Goal: Information Seeking & Learning: Learn about a topic

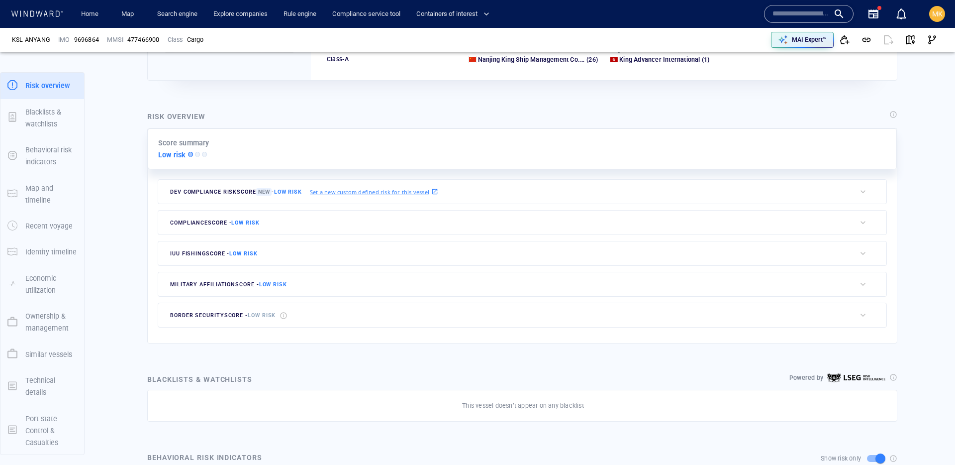
scroll to position [175, 0]
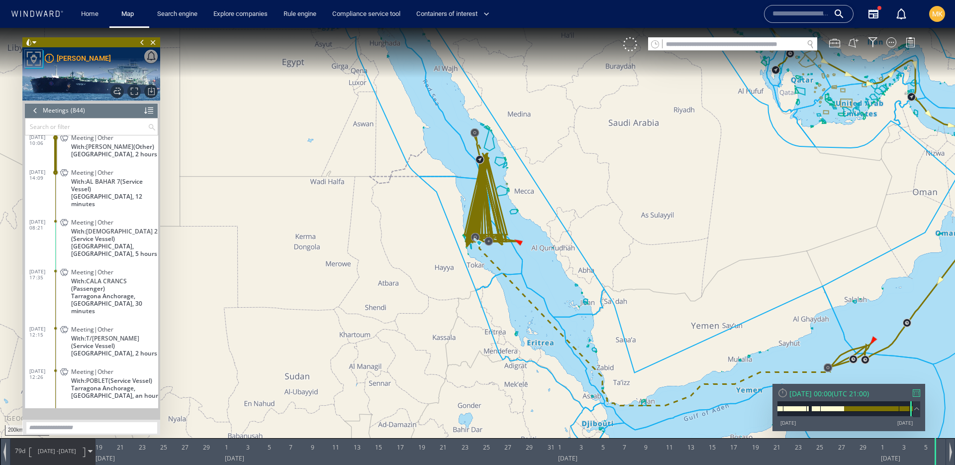
scroll to position [22769, 0]
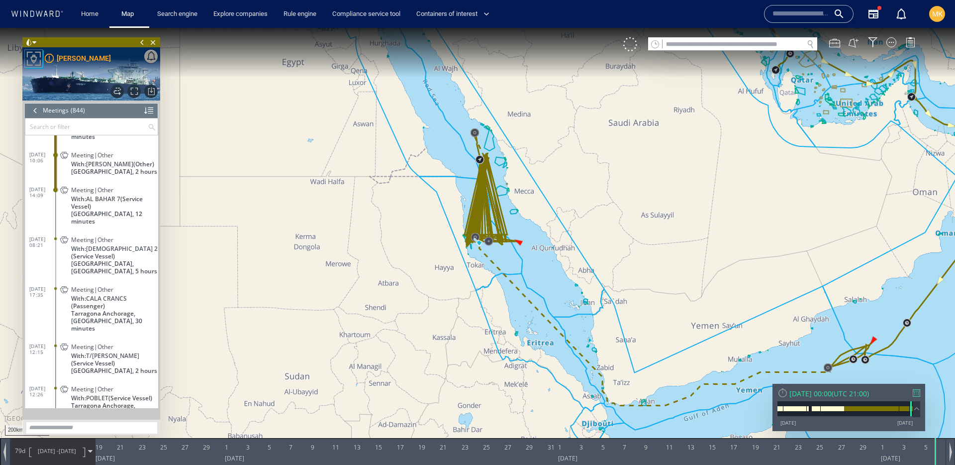
click at [36, 111] on div at bounding box center [35, 110] width 11 height 15
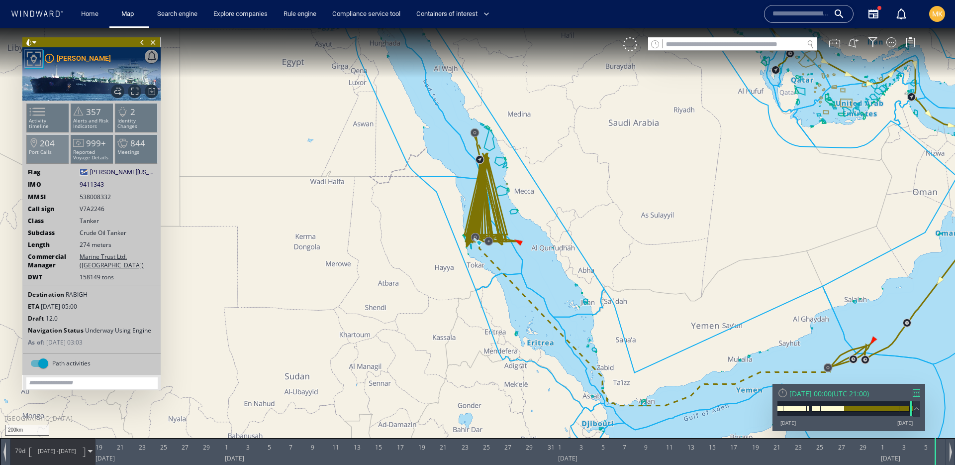
click at [57, 152] on p "Port Calls" at bounding box center [48, 151] width 42 height 5
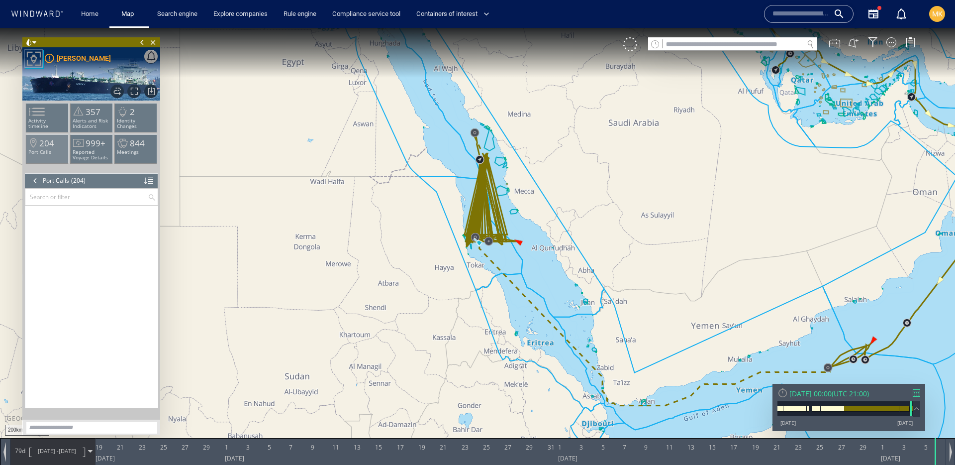
scroll to position [5310, 0]
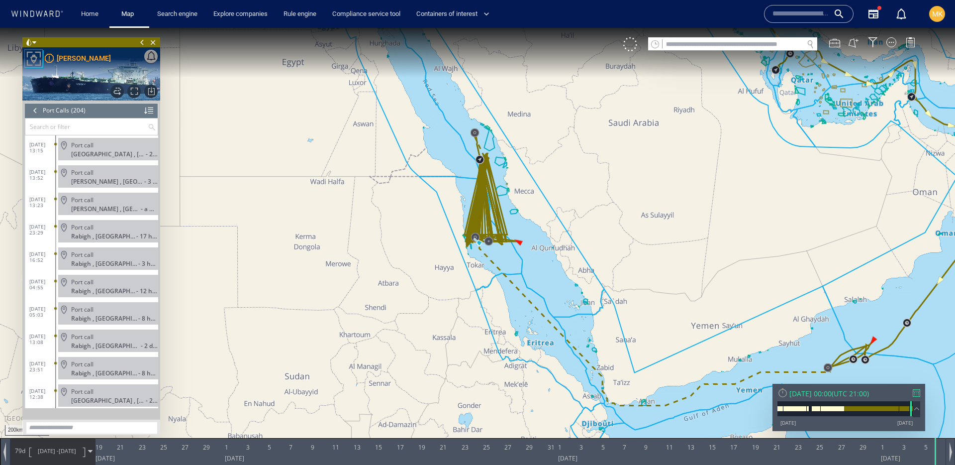
click at [33, 111] on div at bounding box center [35, 110] width 11 height 15
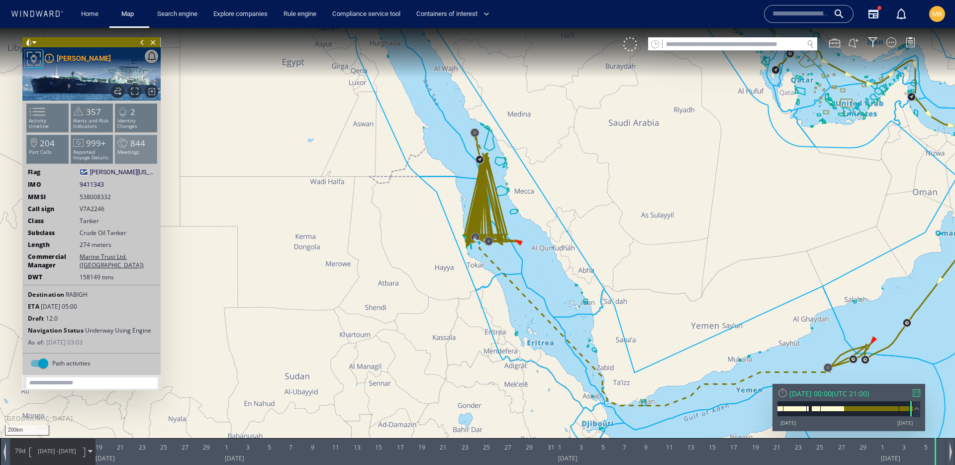
click at [144, 154] on p "Meetings" at bounding box center [136, 151] width 42 height 5
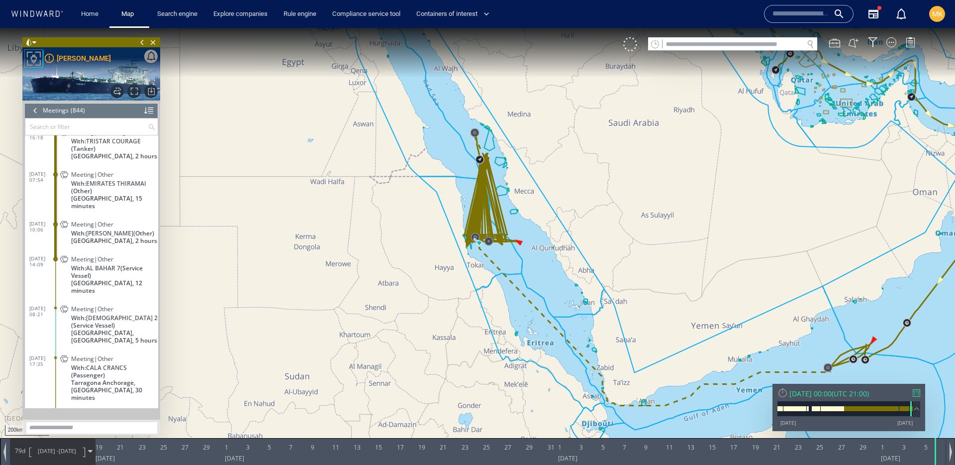
scroll to position [22727, 0]
click at [134, 297] on span "United Arab Emirates, 12 minutes" at bounding box center [114, 289] width 87 height 15
